Goal: Information Seeking & Learning: Learn about a topic

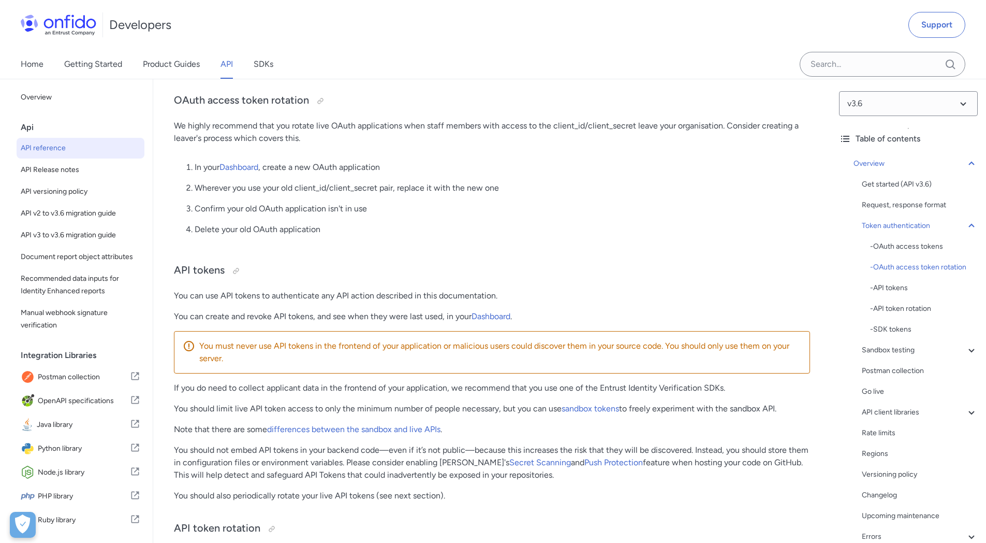
scroll to position [616, 0]
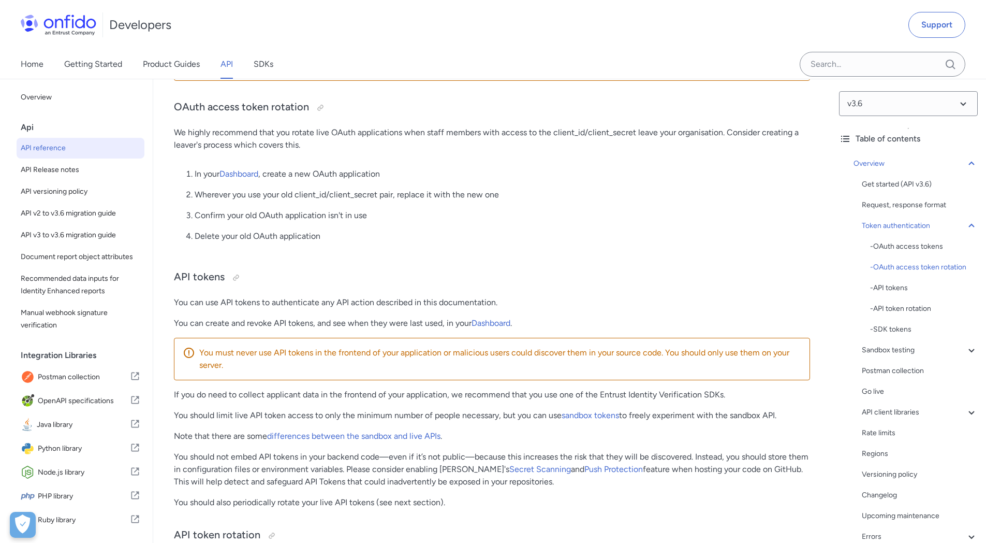
click at [578, 201] on p "Wherever you use your old client_id/client_secret pair, replace it with the new…" at bounding box center [503, 194] width 616 height 12
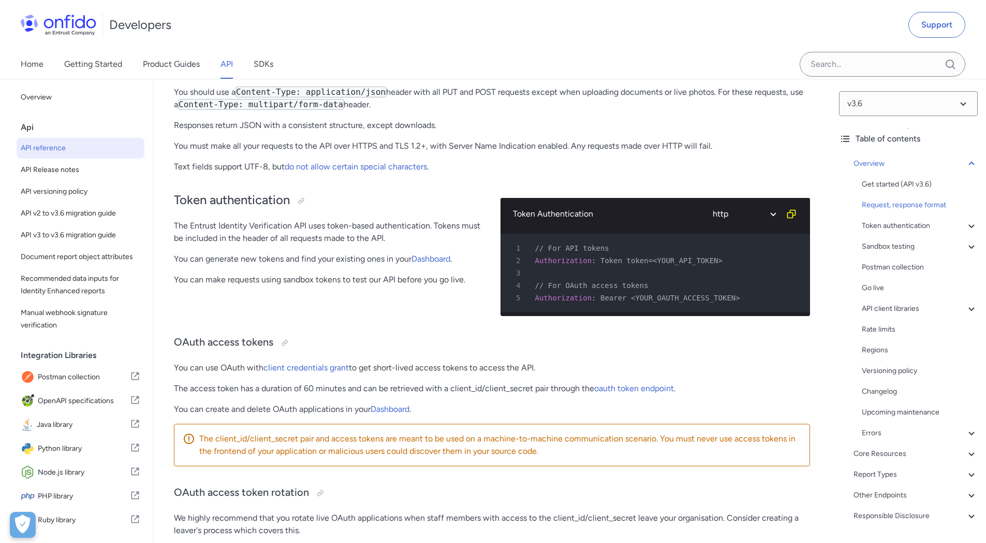
scroll to position [0, 0]
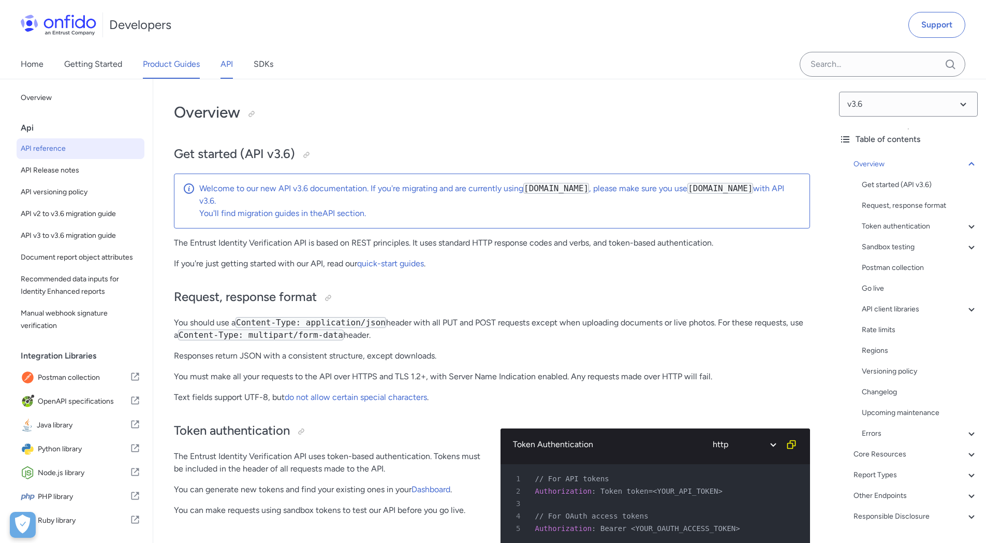
click at [171, 63] on link "Product Guides" at bounding box center [171, 64] width 57 height 29
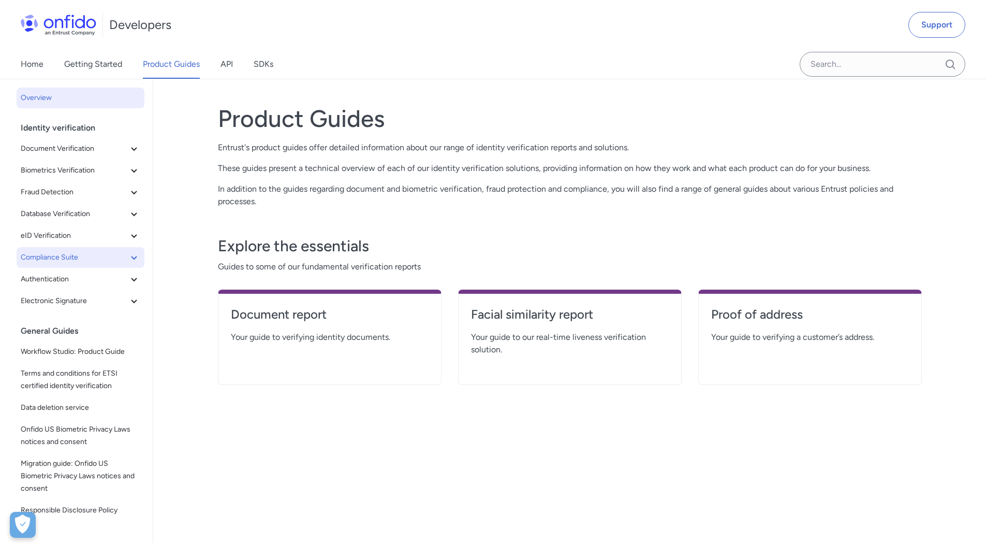
click at [85, 251] on span "Compliance Suite" at bounding box center [74, 257] width 107 height 12
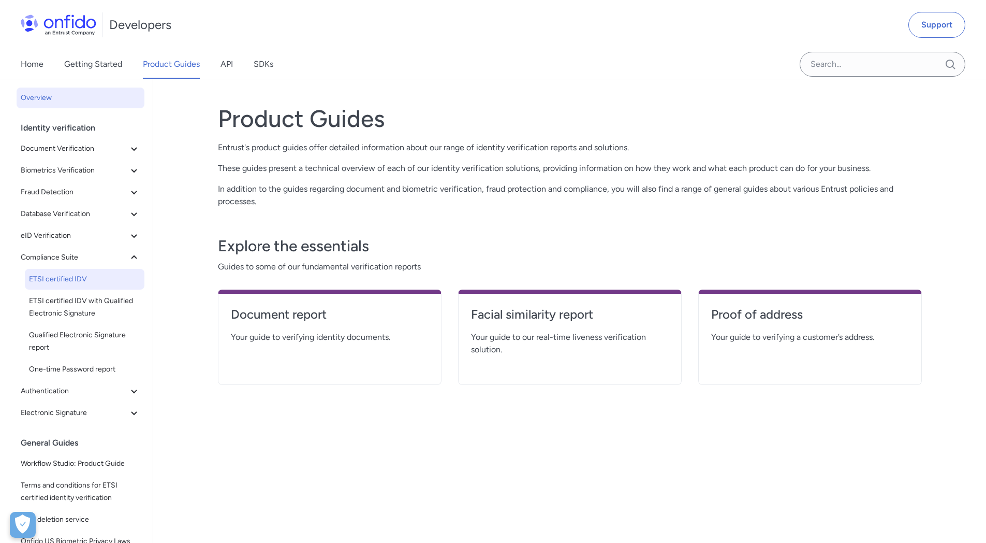
click at [89, 279] on span "ETSI certified IDV" at bounding box center [84, 279] width 111 height 12
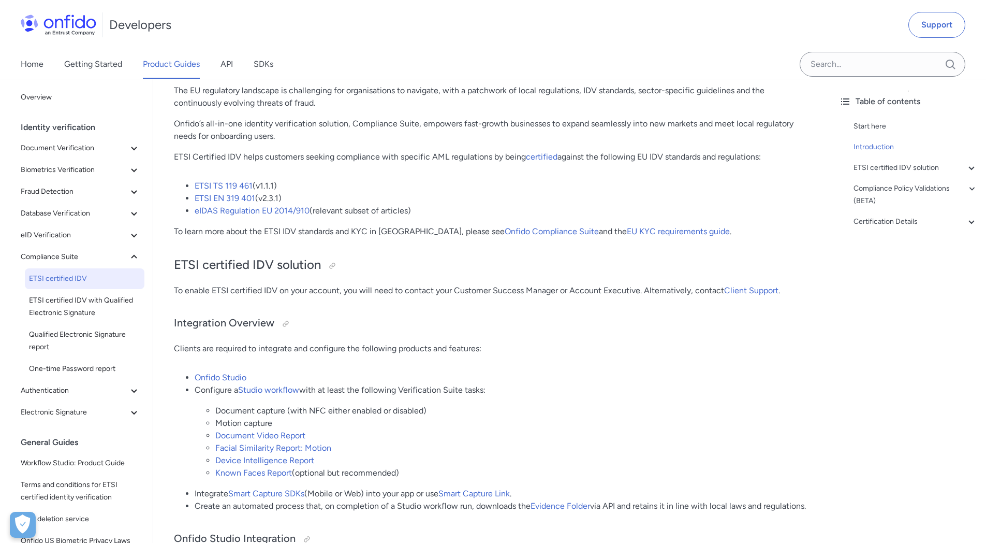
scroll to position [134, 0]
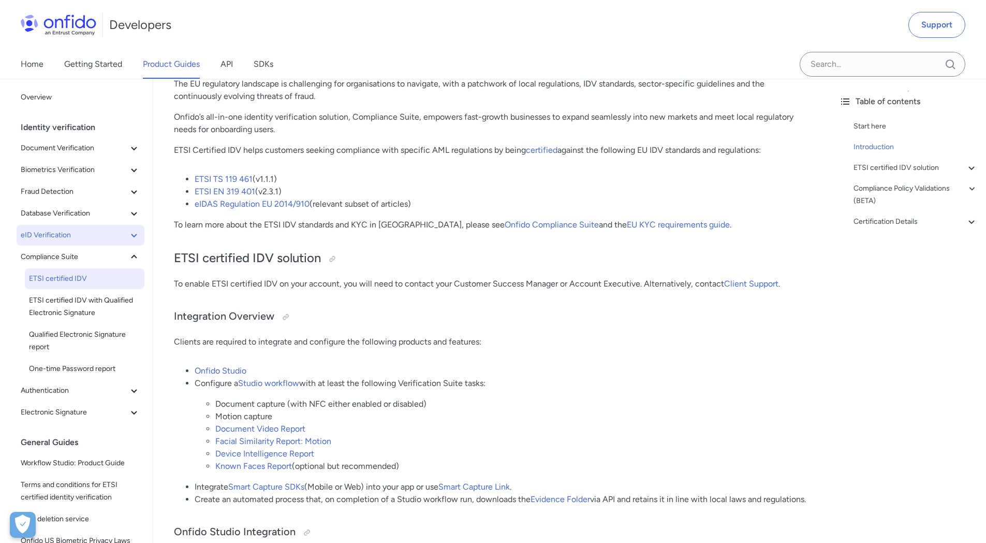
click at [71, 239] on span "eID Verification" at bounding box center [74, 235] width 107 height 12
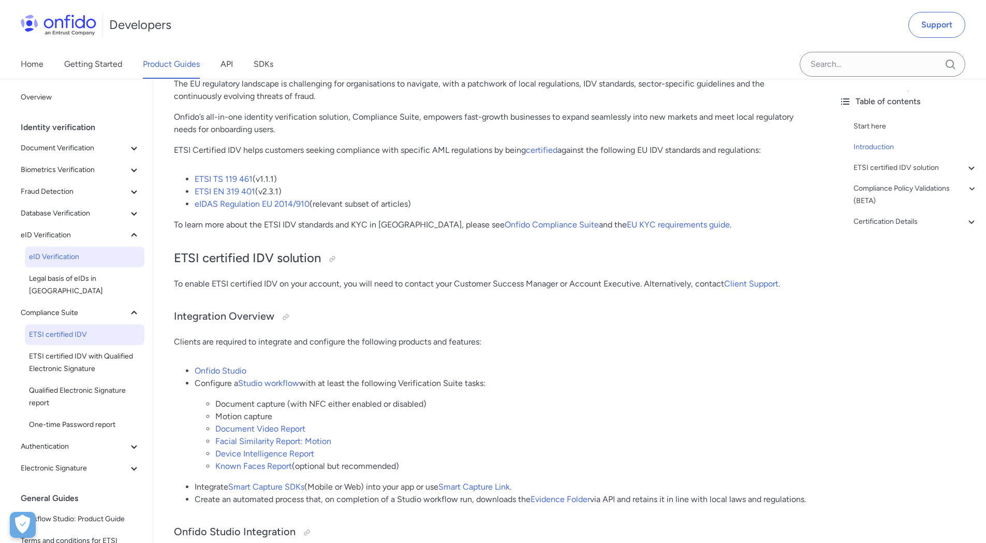
click at [65, 254] on span "eID Verification" at bounding box center [84, 257] width 111 height 12
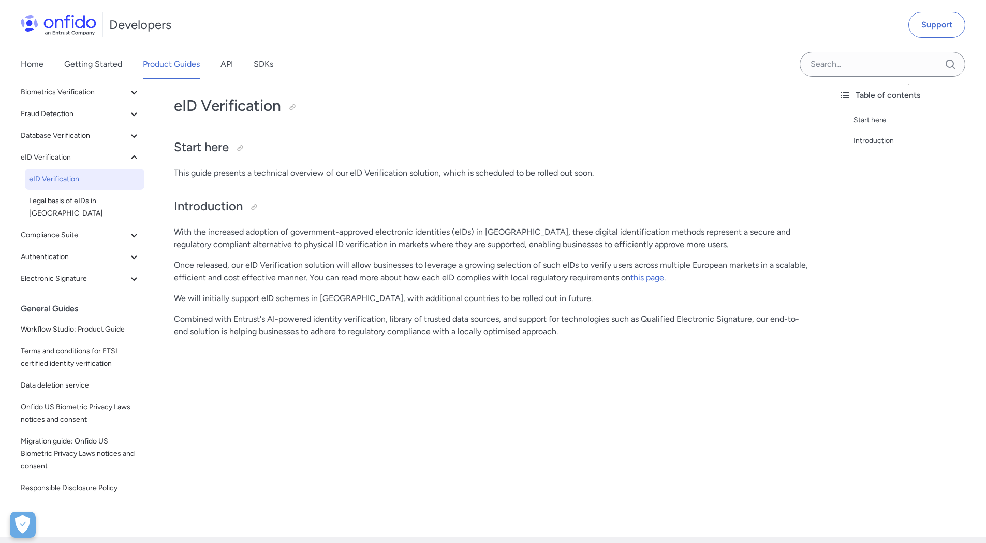
scroll to position [20, 0]
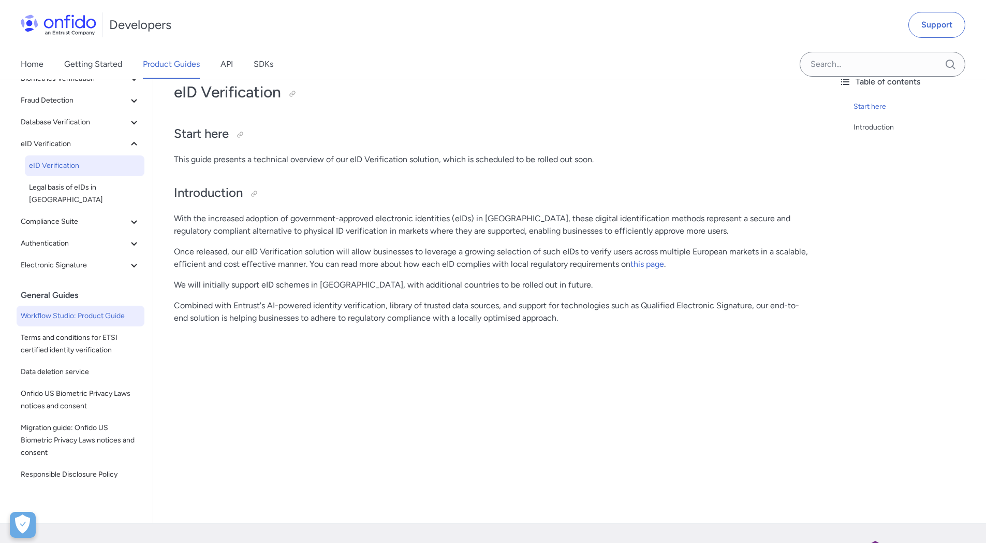
click at [91, 310] on span "Workflow Studio: Product Guide" at bounding box center [81, 316] width 120 height 12
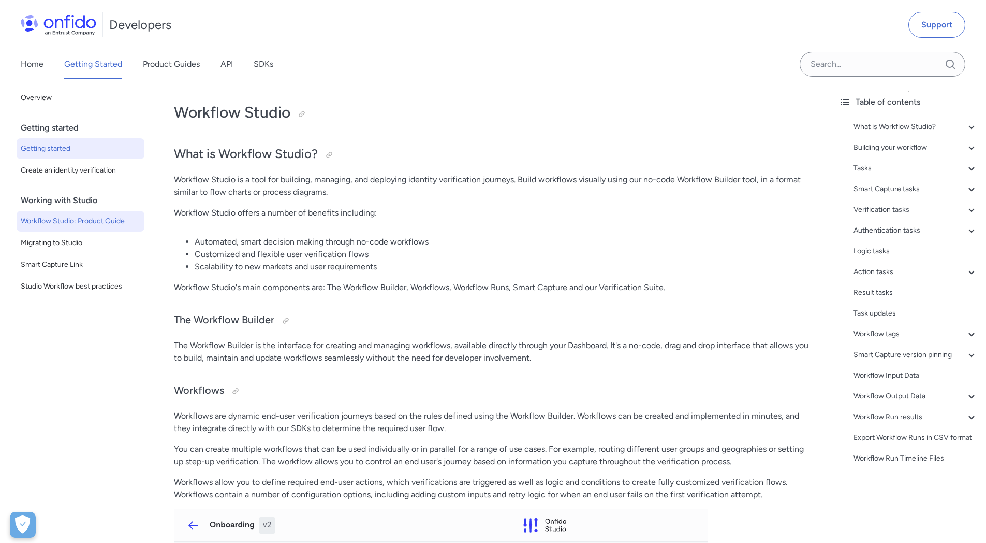
click at [56, 151] on span "Getting started" at bounding box center [81, 148] width 120 height 12
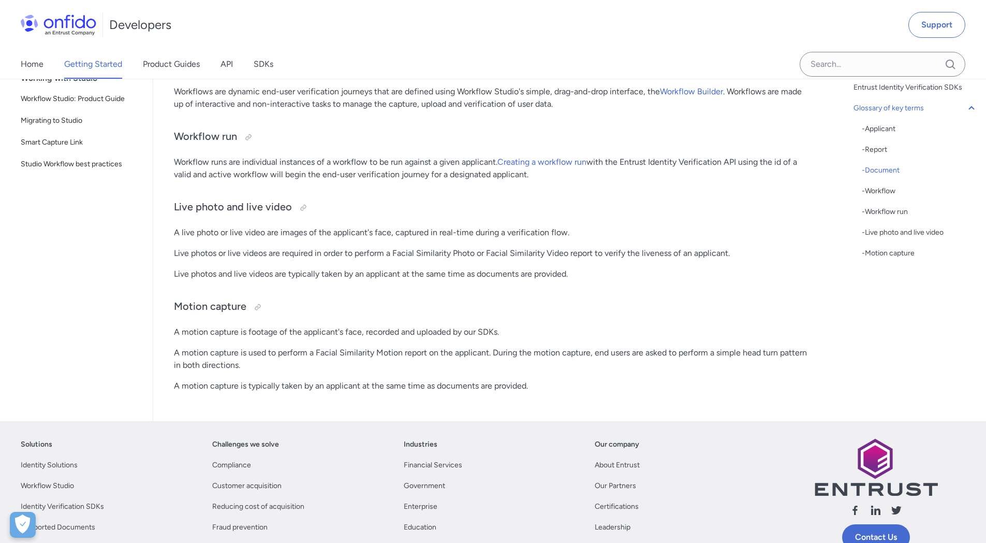
scroll to position [2746, 0]
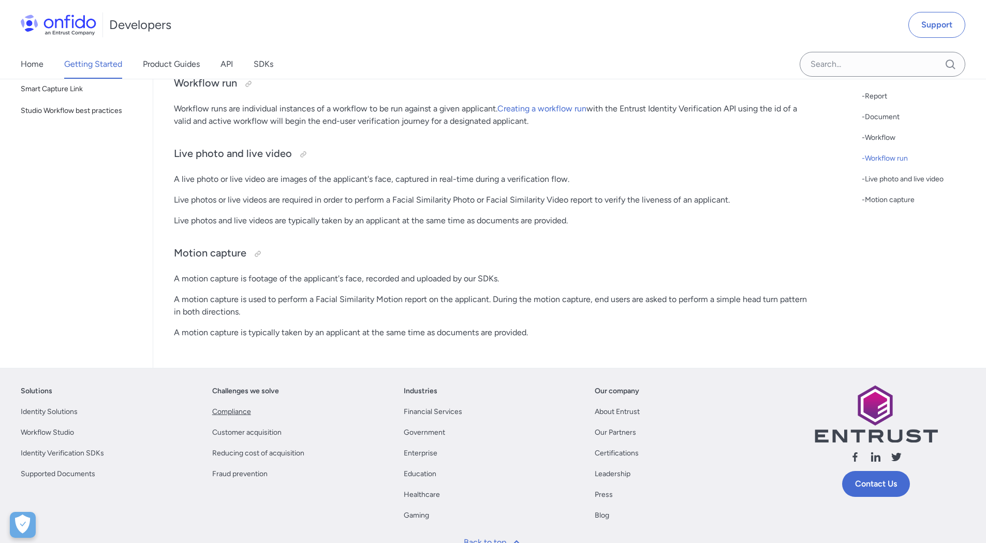
click at [243, 418] on link "Compliance" at bounding box center [231, 411] width 39 height 12
click at [614, 459] on link "Certifications" at bounding box center [617, 453] width 44 height 12
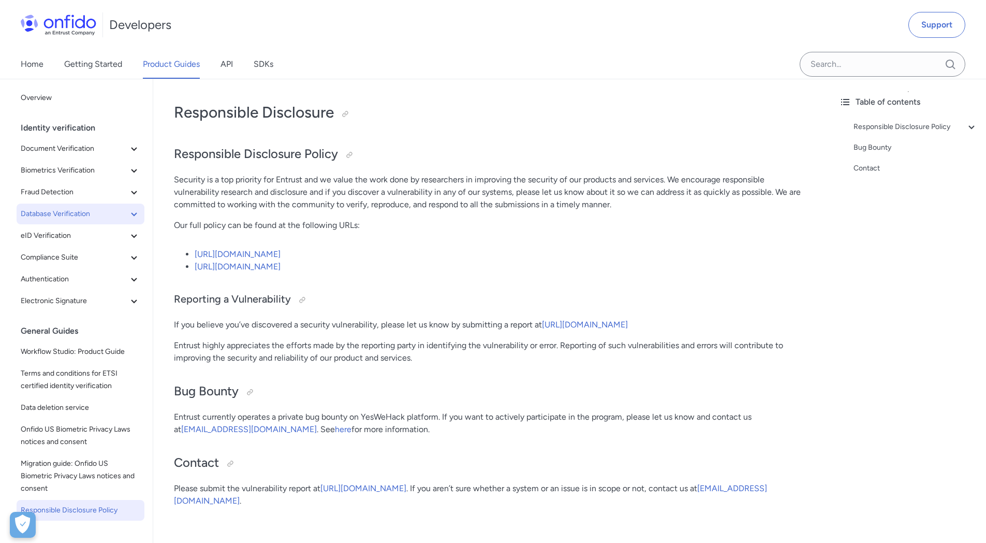
scroll to position [13, 0]
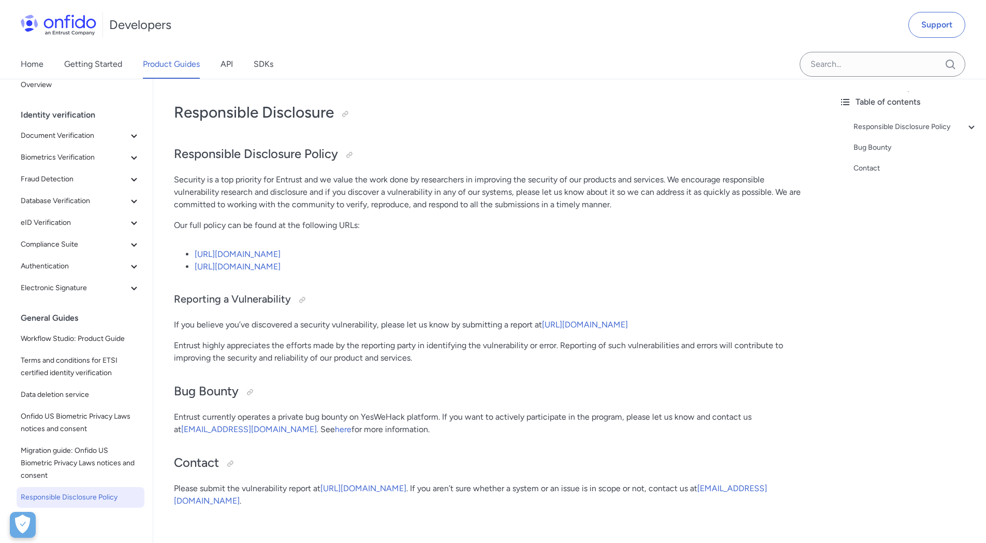
click at [255, 256] on link "https://www.entrust.com/legal-compliance/security//" at bounding box center [238, 254] width 86 height 10
click at [255, 265] on link "[URL][DOMAIN_NAME]" at bounding box center [238, 266] width 86 height 10
